Goal: Task Accomplishment & Management: Complete application form

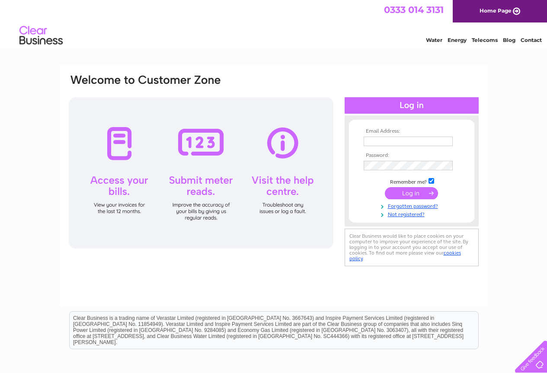
type input "[EMAIL_ADDRESS][DOMAIN_NAME]"
click at [415, 192] on input "submit" at bounding box center [411, 193] width 53 height 12
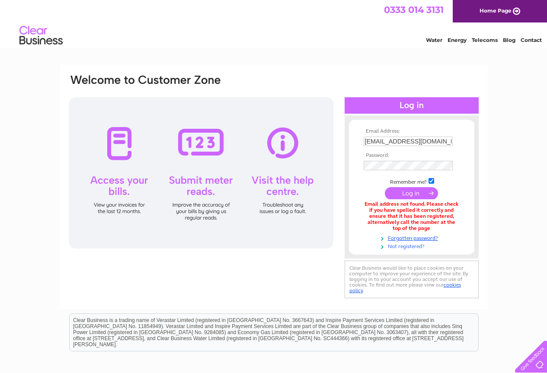
click at [396, 248] on link "Not registered?" at bounding box center [413, 246] width 98 height 8
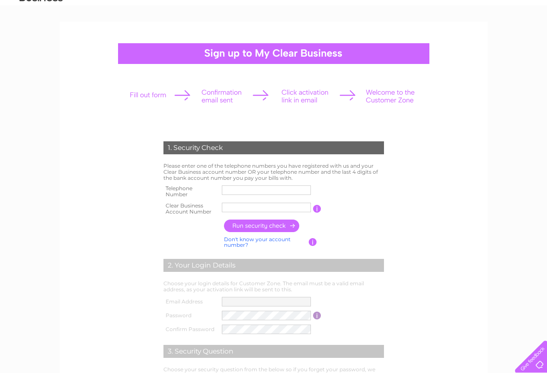
scroll to position [87, 0]
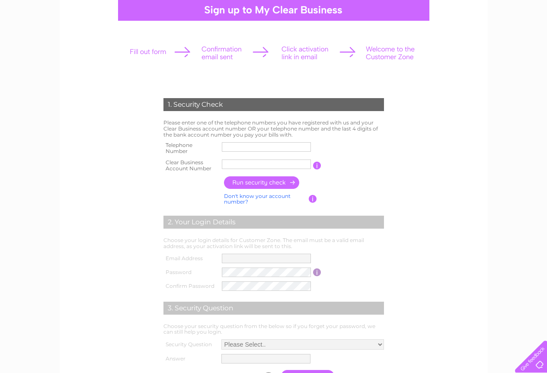
click at [262, 167] on input "text" at bounding box center [266, 165] width 89 height 10
paste input "CB3024981"
type input "CB3024981"
click at [256, 184] on input "button" at bounding box center [262, 182] width 76 height 13
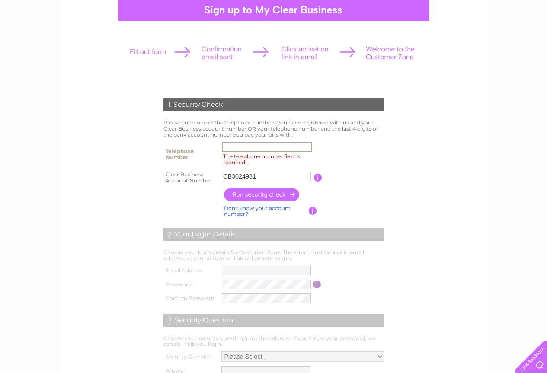
click at [233, 149] on input "The telephone number field is required." at bounding box center [267, 147] width 90 height 10
type input "01332265870"
click at [268, 196] on input "button" at bounding box center [262, 195] width 76 height 13
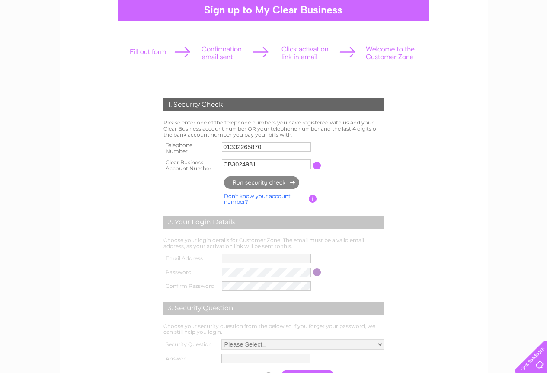
type input "**********"
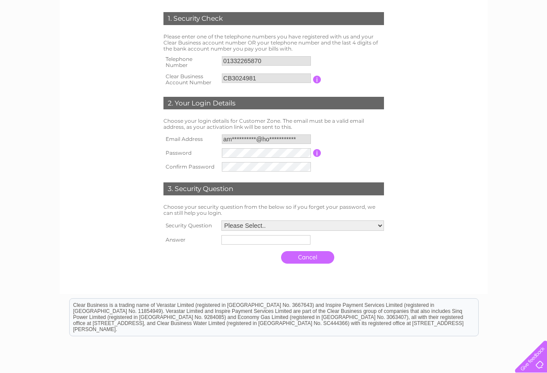
scroll to position [173, 0]
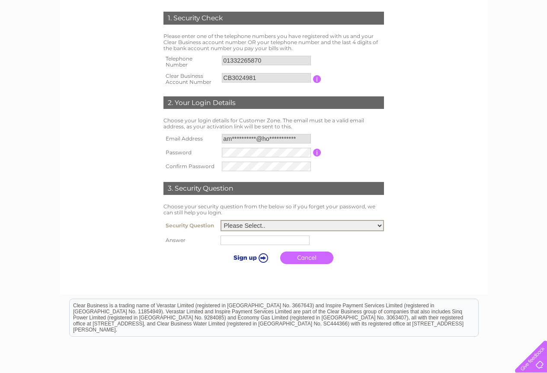
click at [237, 228] on select "Please Select.. In what town or city was your first job? In what town or city d…" at bounding box center [302, 225] width 163 height 11
select select "1"
click at [221, 221] on select "Please Select.. In what town or city was your first job? In what town or city d…" at bounding box center [302, 225] width 163 height 11
click at [246, 244] on input "text" at bounding box center [266, 240] width 90 height 10
type input "derby"
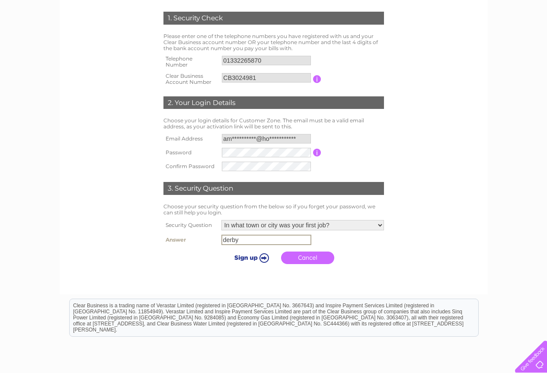
click at [249, 256] on input "submit" at bounding box center [250, 258] width 53 height 12
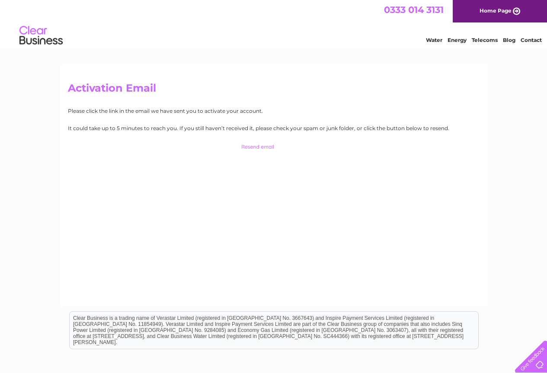
click at [250, 147] on input "button" at bounding box center [273, 147] width 85 height 12
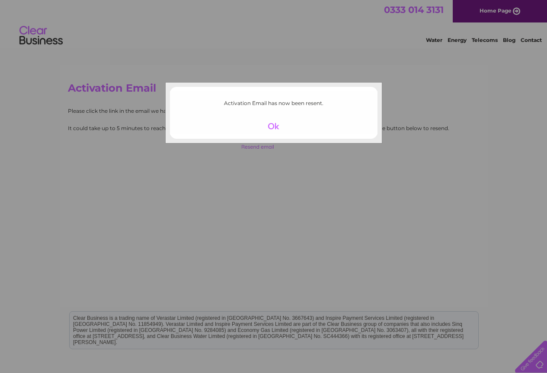
click at [272, 123] on div at bounding box center [273, 126] width 53 height 12
